Goal: Task Accomplishment & Management: Complete application form

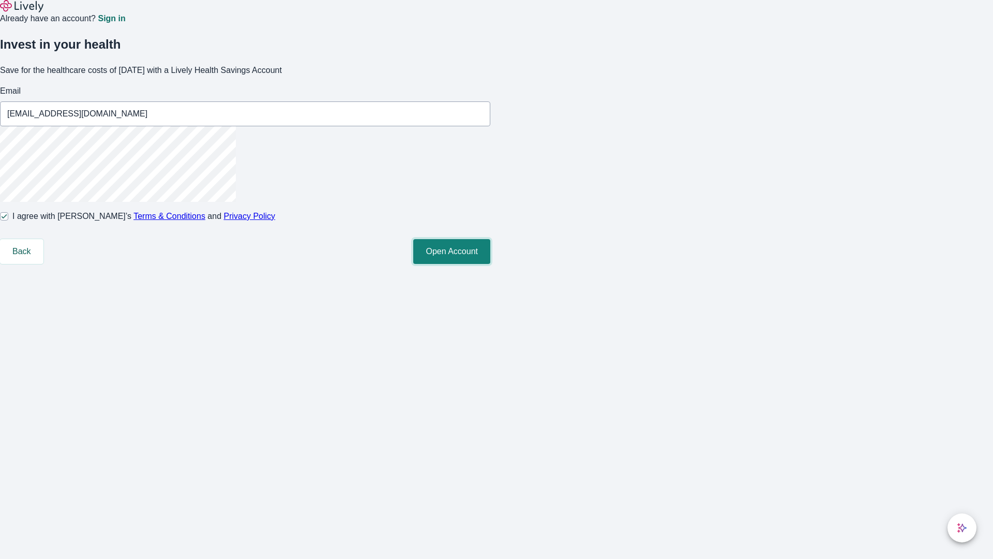
click at [490, 264] on button "Open Account" at bounding box center [451, 251] width 77 height 25
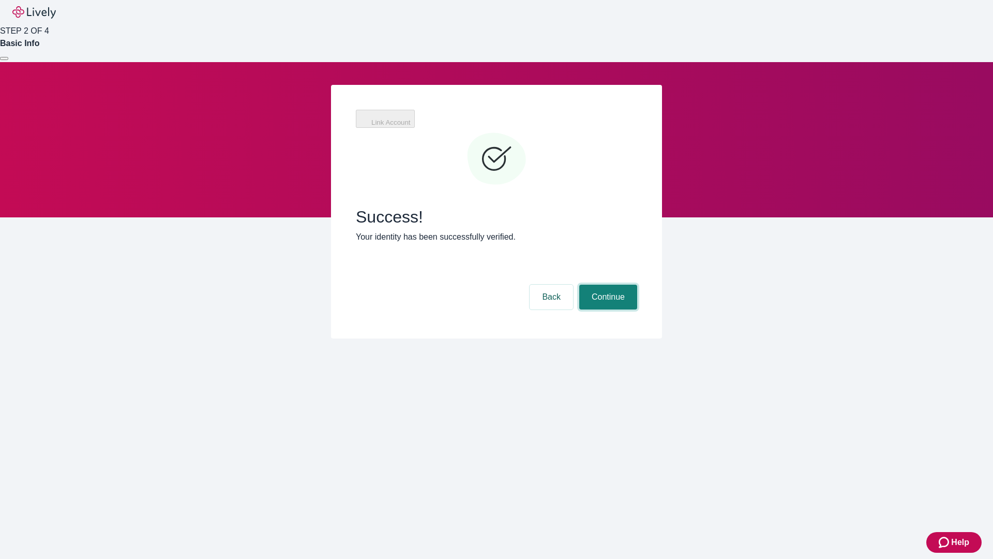
click at [607, 284] on button "Continue" at bounding box center [608, 296] width 58 height 25
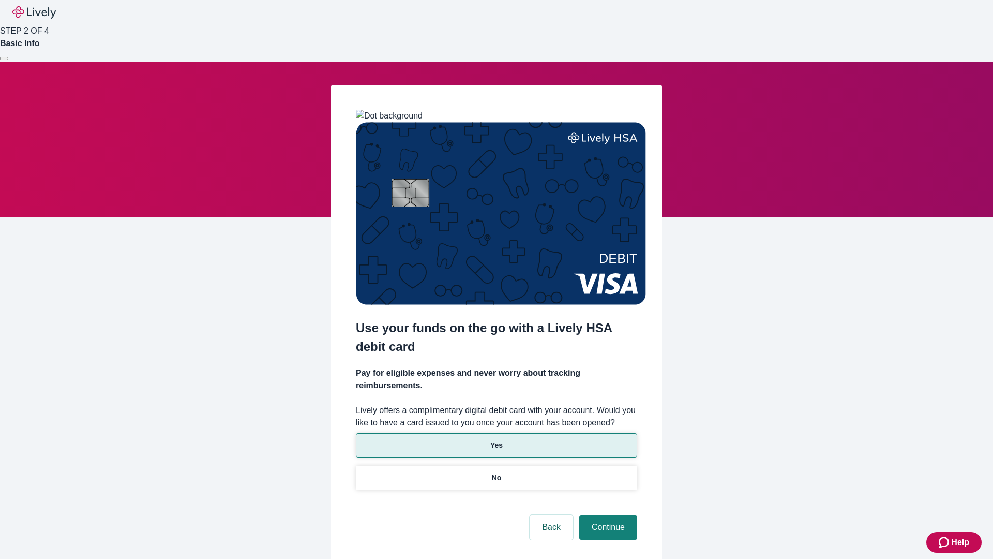
click at [496, 440] on p "Yes" at bounding box center [496, 445] width 12 height 11
click at [607, 515] on button "Continue" at bounding box center [608, 527] width 58 height 25
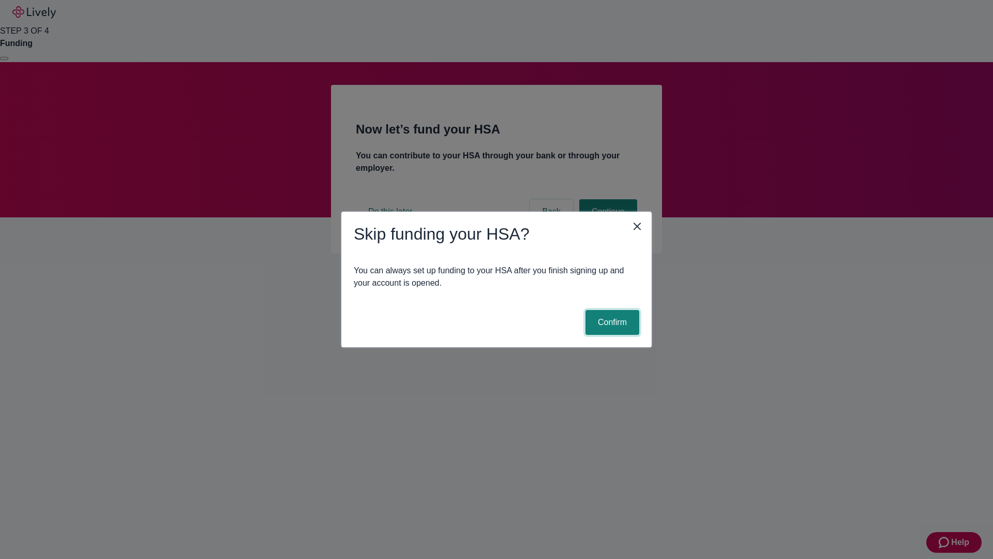
click at [611, 322] on button "Confirm" at bounding box center [613, 322] width 54 height 25
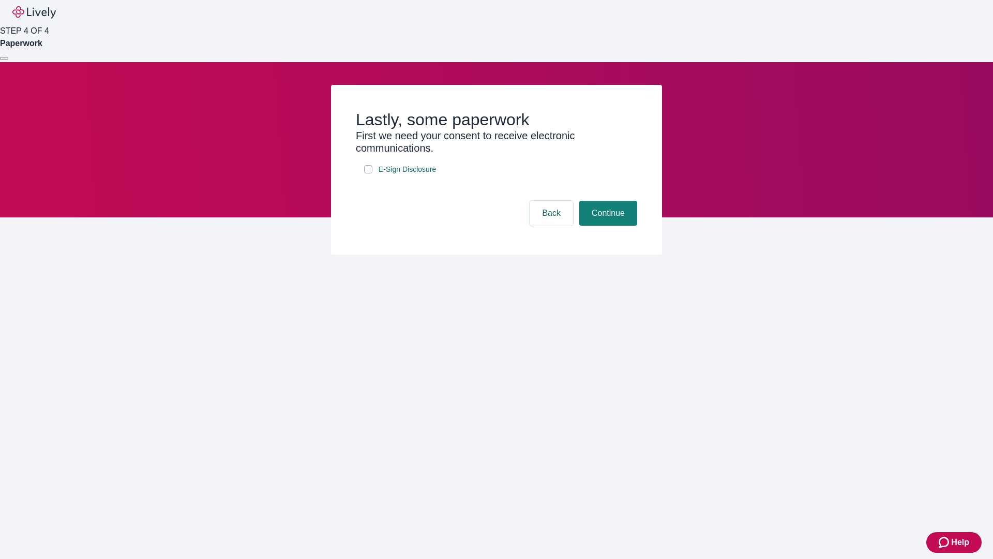
click at [368, 173] on input "E-Sign Disclosure" at bounding box center [368, 169] width 8 height 8
checkbox input "true"
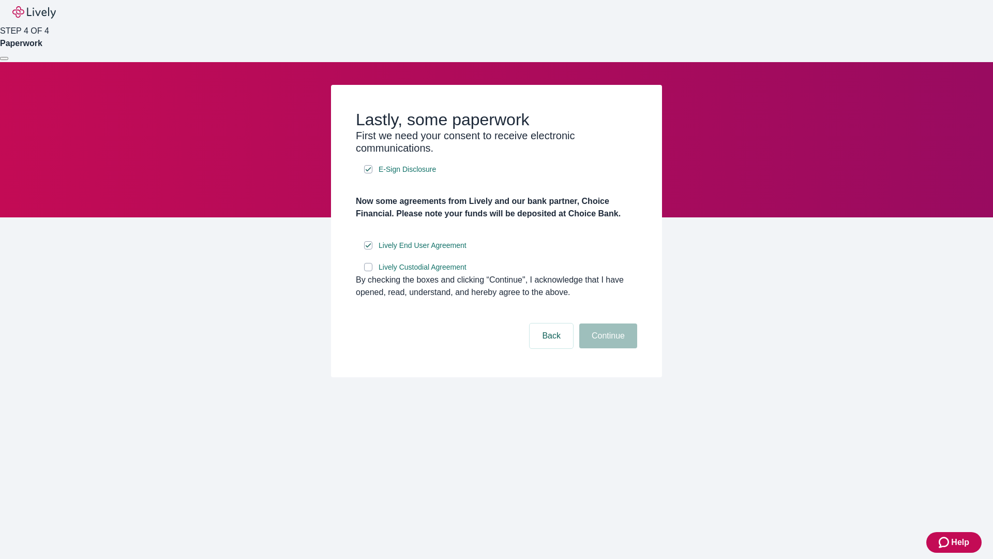
click at [368, 271] on input "Lively Custodial Agreement" at bounding box center [368, 267] width 8 height 8
checkbox input "true"
click at [607, 348] on button "Continue" at bounding box center [608, 335] width 58 height 25
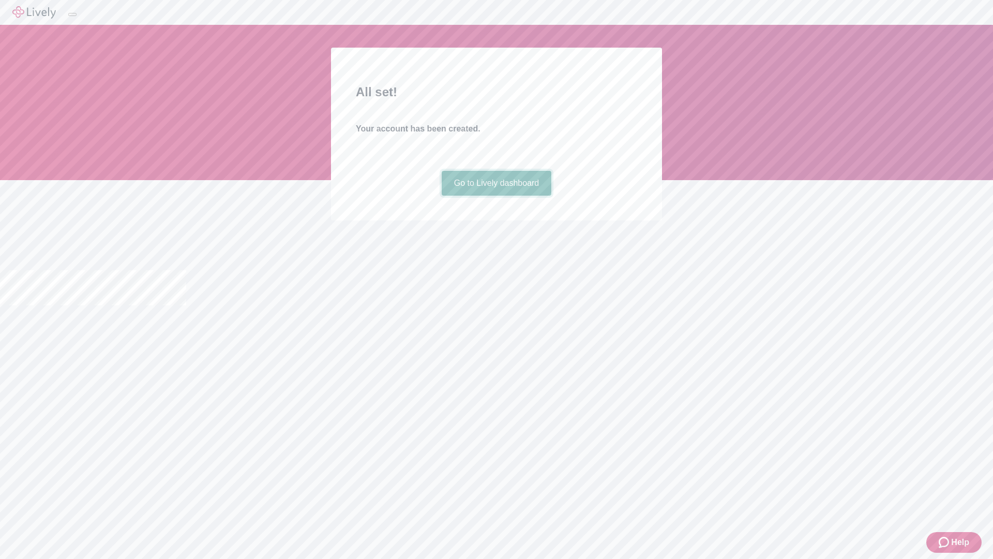
click at [496, 196] on link "Go to Lively dashboard" at bounding box center [497, 183] width 110 height 25
